Goal: Transaction & Acquisition: Download file/media

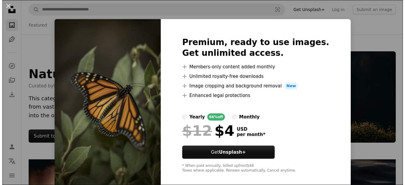
scroll to position [369, 0]
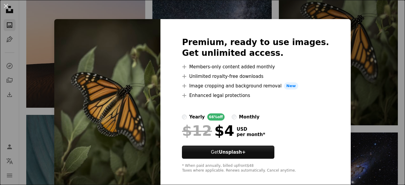
click at [146, 94] on img at bounding box center [107, 105] width 106 height 172
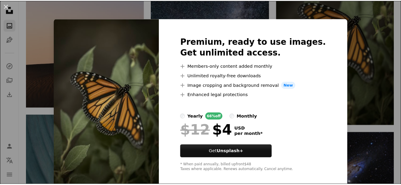
scroll to position [0, 0]
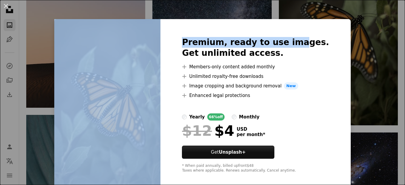
drag, startPoint x: 294, startPoint y: 26, endPoint x: 406, endPoint y: 13, distance: 112.8
click at [251, 12] on div "An X shape Premium, ready to use images. Get unlimited access. A plus sign Memb…" at bounding box center [202, 92] width 405 height 185
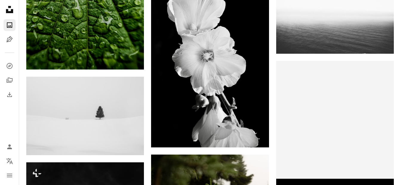
scroll to position [1858, 0]
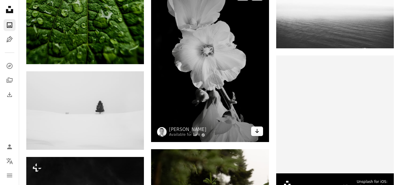
click at [257, 131] on icon "Arrow pointing down" at bounding box center [257, 130] width 5 height 7
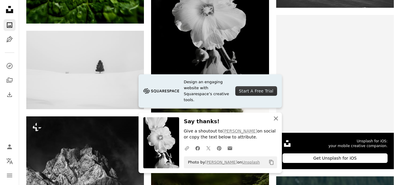
scroll to position [2046, 0]
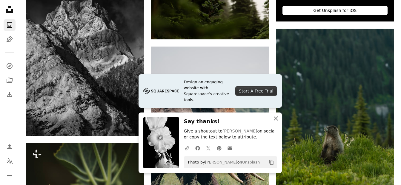
click at [272, 120] on icon "An X shape" at bounding box center [275, 118] width 7 height 7
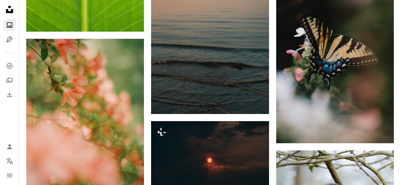
scroll to position [4375, 0]
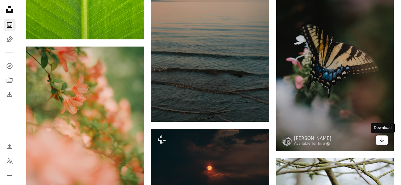
click at [383, 143] on icon "Arrow pointing down" at bounding box center [382, 139] width 5 height 7
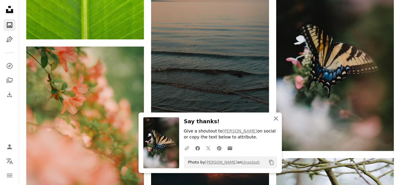
click at [275, 117] on icon "button" at bounding box center [276, 118] width 4 height 4
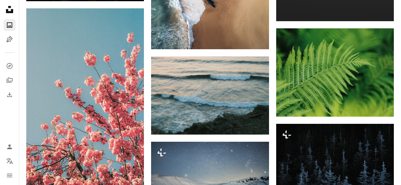
scroll to position [2953, 0]
